Goal: Information Seeking & Learning: Find specific fact

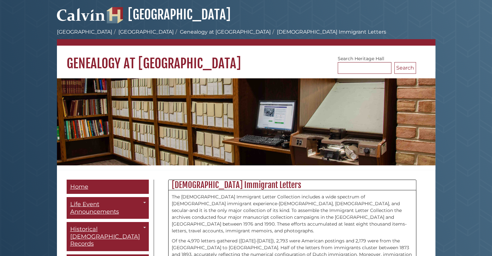
click at [294, 46] on h1 "Genealogy at [GEOGRAPHIC_DATA]" at bounding box center [246, 59] width 378 height 26
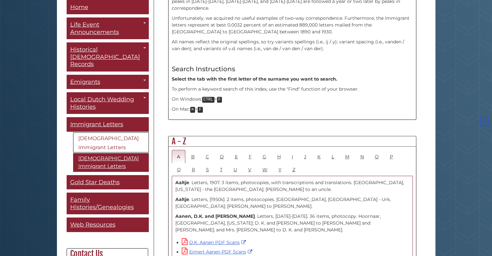
scroll to position [263, 0]
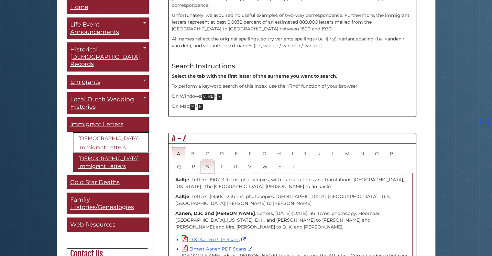
click at [201, 160] on link "S" at bounding box center [207, 166] width 13 height 13
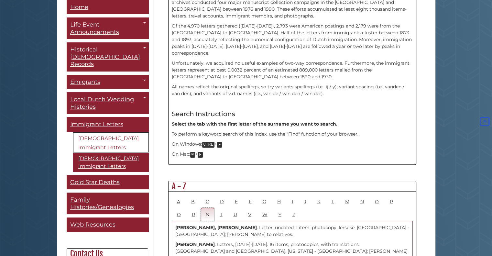
scroll to position [215, 0]
click at [257, 207] on link "W" at bounding box center [265, 213] width 16 height 13
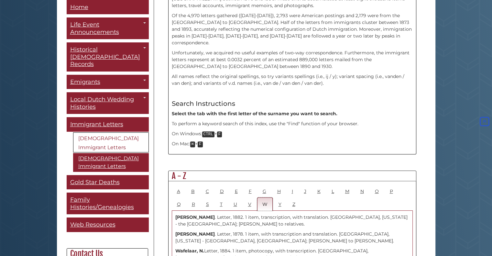
scroll to position [226, 0]
click at [182, 170] on h2 "A - Z" at bounding box center [291, 175] width 247 height 10
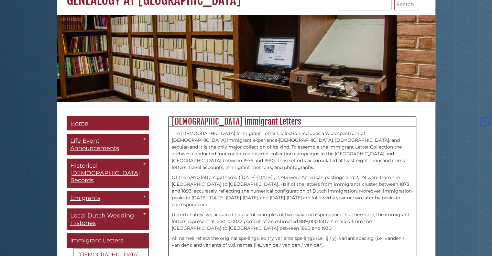
scroll to position [0, 0]
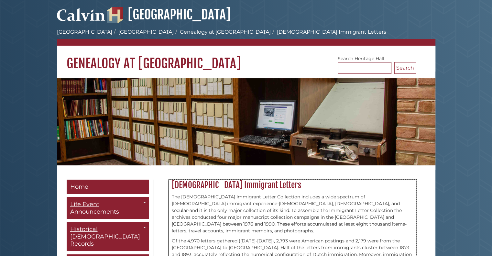
click at [222, 189] on h2 "[DEMOGRAPHIC_DATA] Immigrant Letters" at bounding box center [291, 185] width 247 height 10
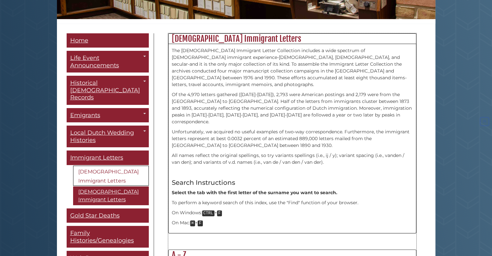
scroll to position [147, 0]
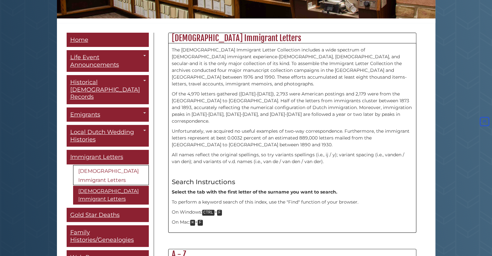
click at [111, 165] on link "[DEMOGRAPHIC_DATA] Immigrant Letters" at bounding box center [111, 175] width 76 height 20
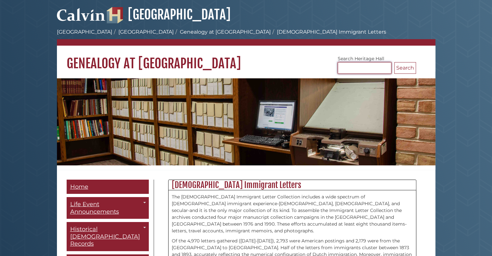
click at [363, 64] on input "Search [GEOGRAPHIC_DATA]" at bounding box center [365, 68] width 54 height 12
type input "*******"
click at [400, 67] on button "Search" at bounding box center [405, 68] width 22 height 12
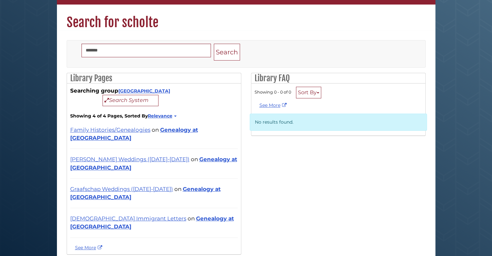
scroll to position [41, 0]
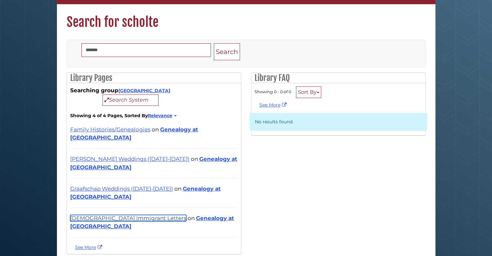
click at [98, 215] on link "[DEMOGRAPHIC_DATA] Immigrant Letters" at bounding box center [128, 218] width 116 height 6
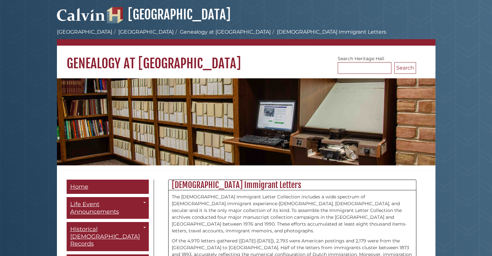
click at [98, 212] on span "Life Event Announcements" at bounding box center [94, 207] width 49 height 15
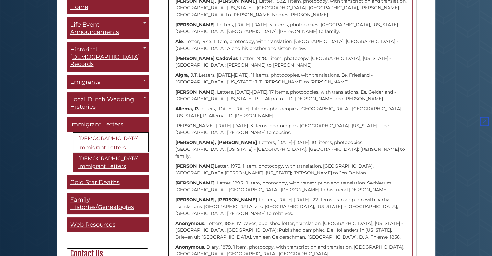
scroll to position [703, 0]
click at [186, 73] on strong "Algra, J.T." at bounding box center [186, 76] width 23 height 6
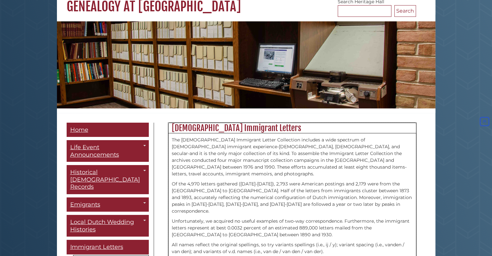
scroll to position [0, 0]
